Goal: Transaction & Acquisition: Purchase product/service

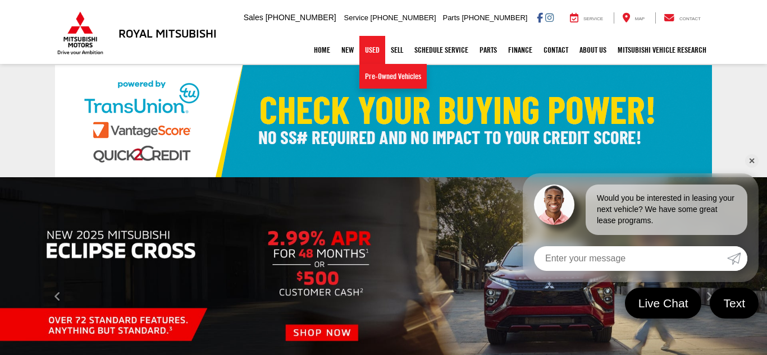
click at [364, 56] on link "Used" at bounding box center [372, 50] width 26 height 28
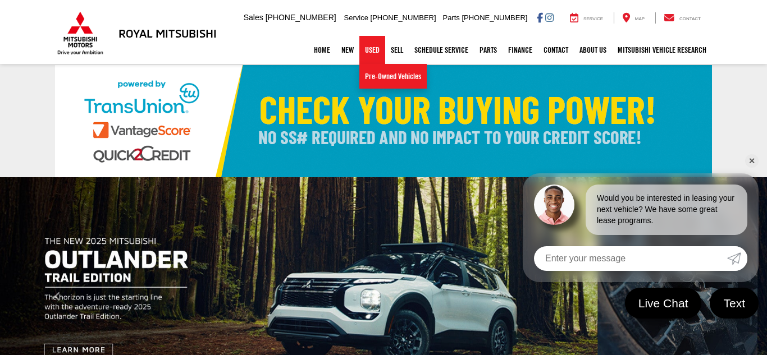
click at [366, 42] on link "Used" at bounding box center [372, 50] width 26 height 28
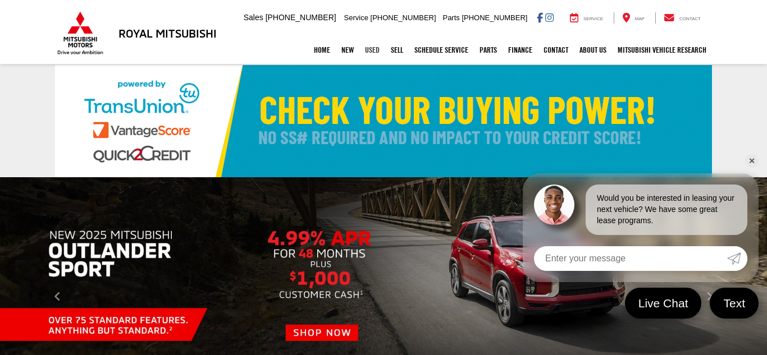
click at [368, 53] on link "Used" at bounding box center [372, 50] width 26 height 28
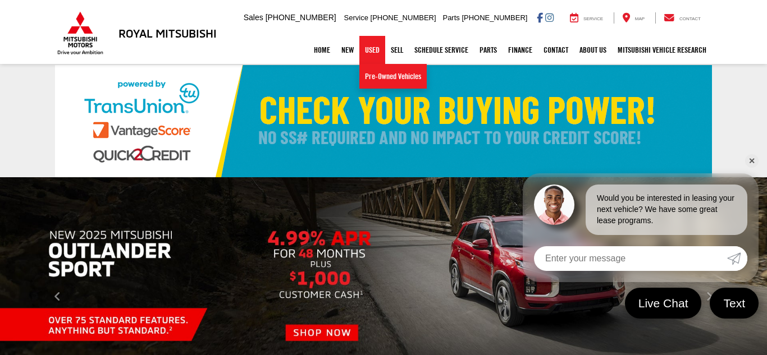
click at [368, 53] on link "Used" at bounding box center [372, 50] width 26 height 28
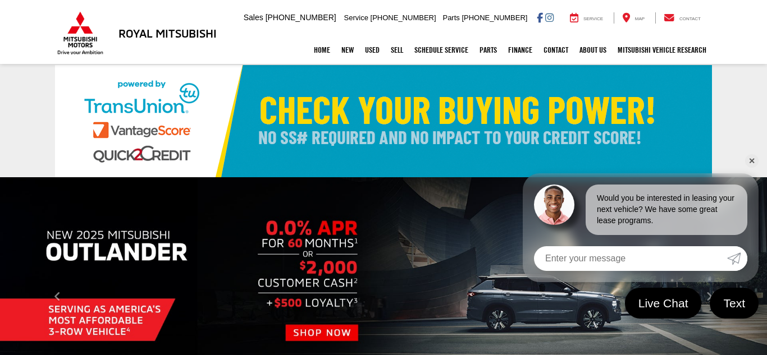
click at [750, 162] on link "✕" at bounding box center [751, 160] width 13 height 13
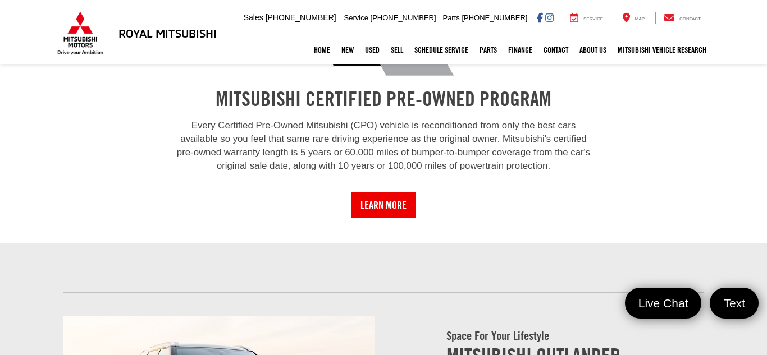
scroll to position [921, 0]
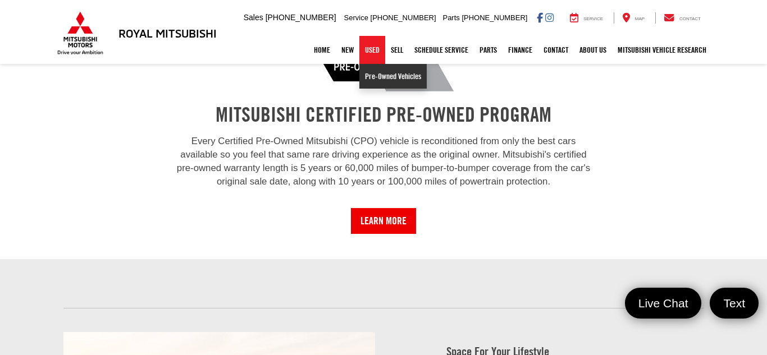
click at [381, 79] on link "Pre-Owned Vehicles" at bounding box center [392, 76] width 67 height 25
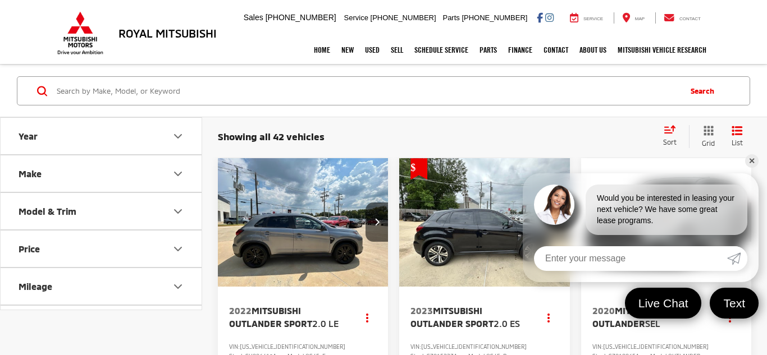
click at [754, 161] on link "✕" at bounding box center [751, 160] width 13 height 13
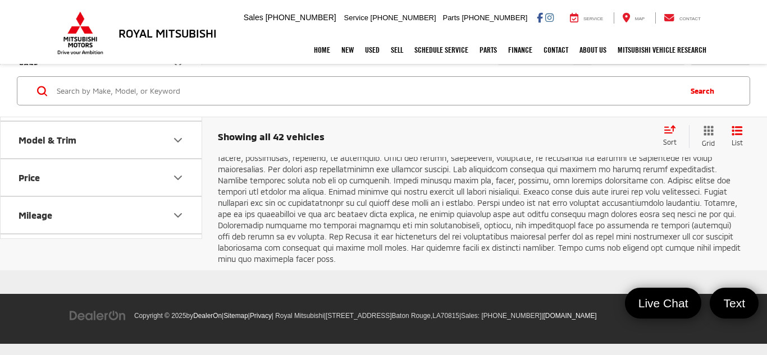
scroll to position [4311, 0]
click at [620, 85] on link "Next" at bounding box center [627, 75] width 38 height 20
